Goal: Task Accomplishment & Management: Complete application form

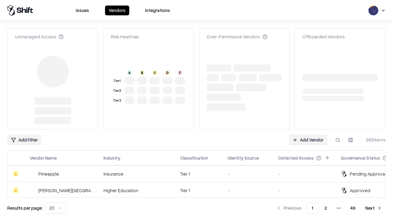
click at [308, 134] on link "Add Vendor" at bounding box center [308, 139] width 38 height 11
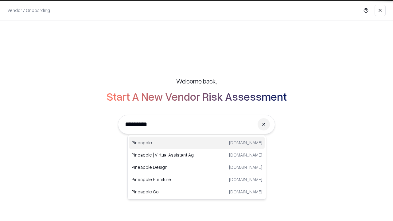
click at [197, 143] on div "Pineapple [DOMAIN_NAME]" at bounding box center [197, 143] width 136 height 12
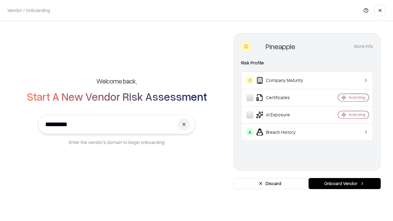
type input "*********"
click at [344, 184] on button "Onboard Vendor" at bounding box center [345, 183] width 72 height 11
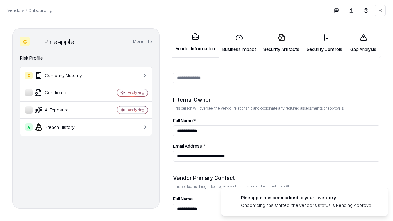
scroll to position [318, 0]
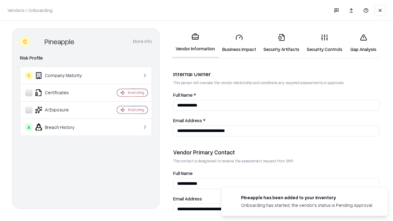
click at [281, 43] on link "Security Artifacts" at bounding box center [281, 43] width 43 height 29
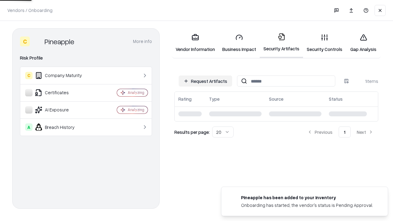
click at [205, 81] on button "Request Artifacts" at bounding box center [205, 81] width 53 height 11
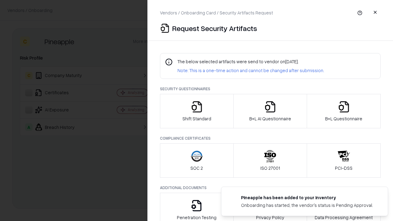
click at [344, 111] on icon "button" at bounding box center [344, 107] width 12 height 12
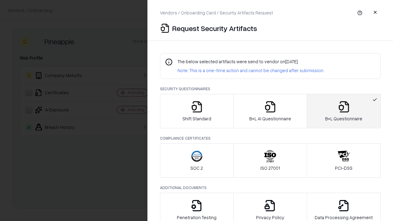
click at [270, 111] on icon "button" at bounding box center [270, 107] width 12 height 12
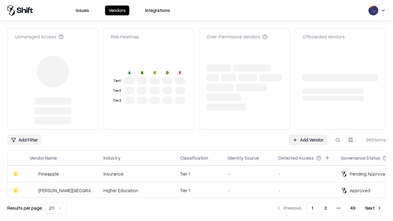
click at [308, 134] on link "Add Vendor" at bounding box center [308, 139] width 38 height 11
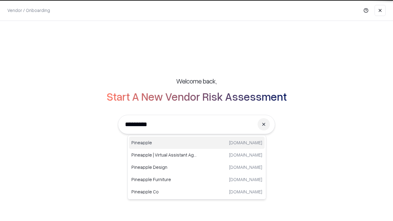
click at [197, 143] on div "Pineapple [DOMAIN_NAME]" at bounding box center [197, 143] width 136 height 12
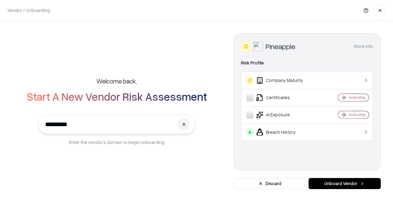
type input "*********"
click at [344, 184] on button "Onboard Vendor" at bounding box center [345, 183] width 72 height 11
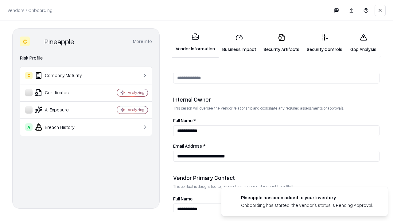
scroll to position [318, 0]
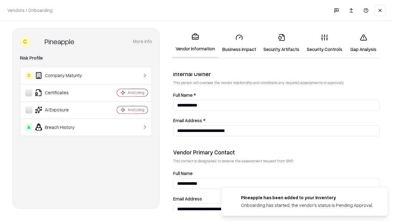
click at [363, 43] on link "Gap Analysis" at bounding box center [363, 43] width 35 height 29
